Goal: Information Seeking & Learning: Learn about a topic

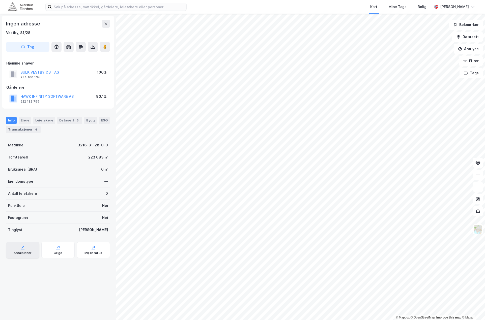
click at [20, 251] on div "Arealplaner" at bounding box center [23, 253] width 18 height 4
